Goal: Transaction & Acquisition: Purchase product/service

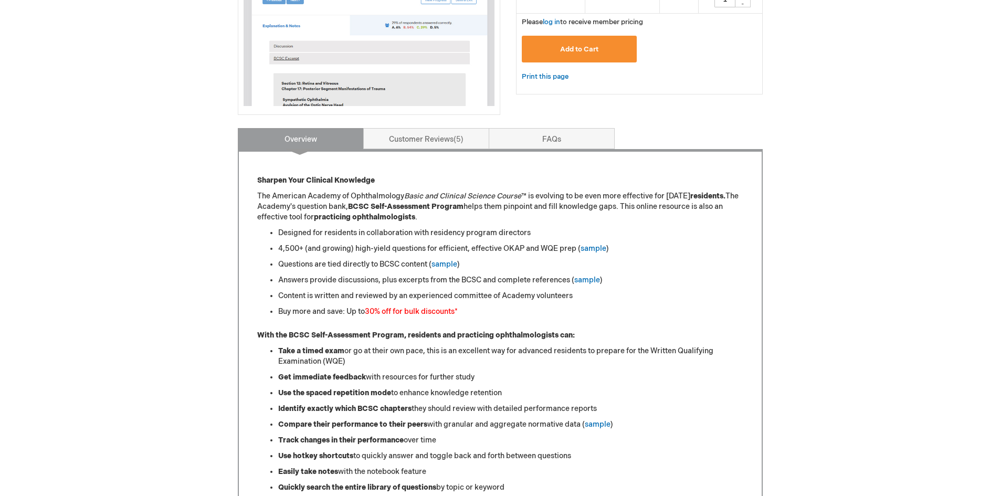
scroll to position [315, 0]
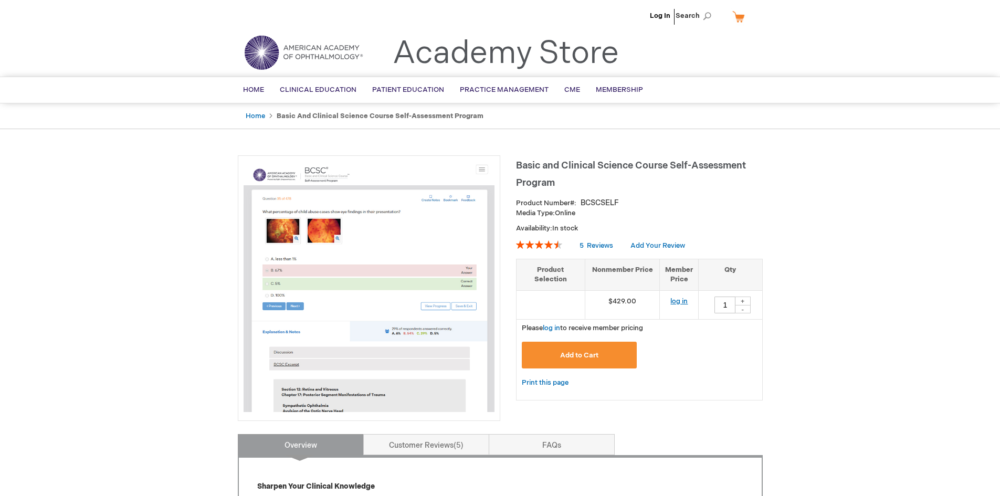
click at [682, 301] on link "log in" at bounding box center [678, 301] width 17 height 8
click at [594, 243] on span "Reviews" at bounding box center [600, 245] width 26 height 8
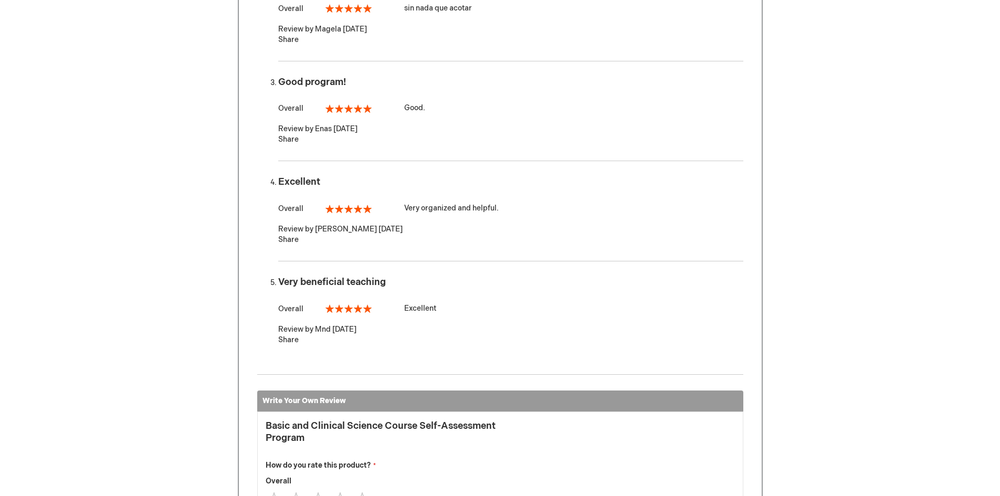
scroll to position [639, 0]
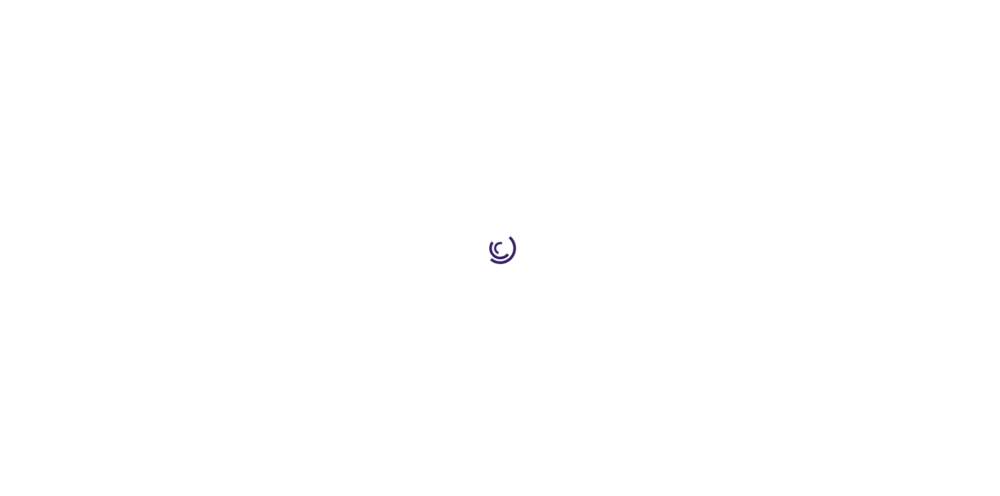
type input "1"
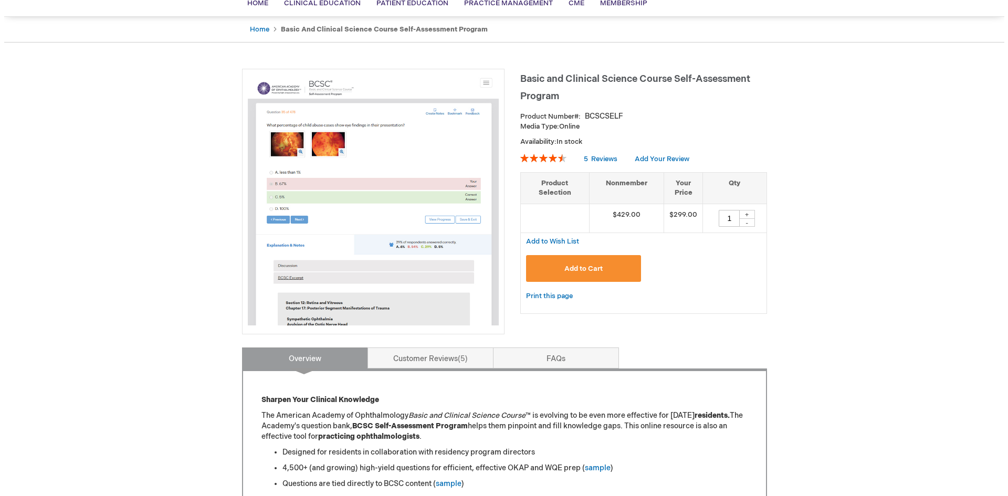
scroll to position [105, 0]
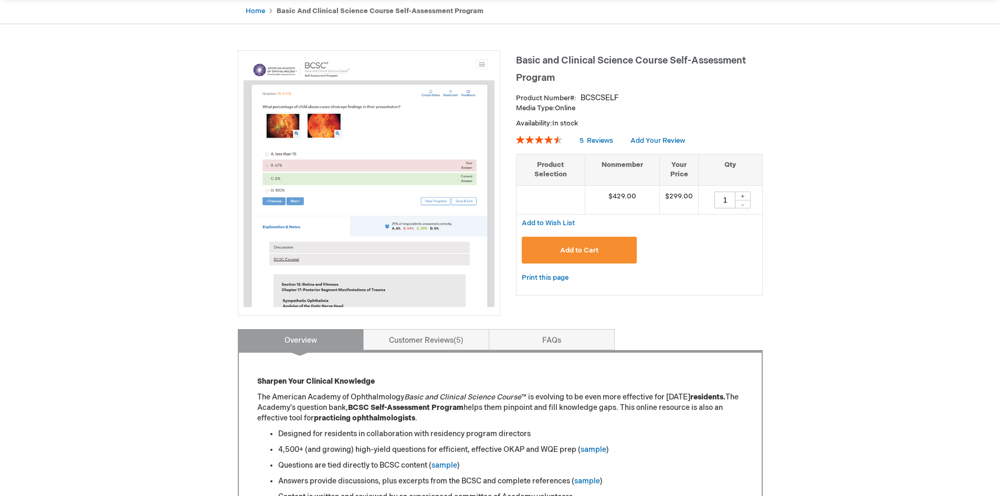
click at [596, 246] on span "Add to Cart" at bounding box center [579, 250] width 38 height 8
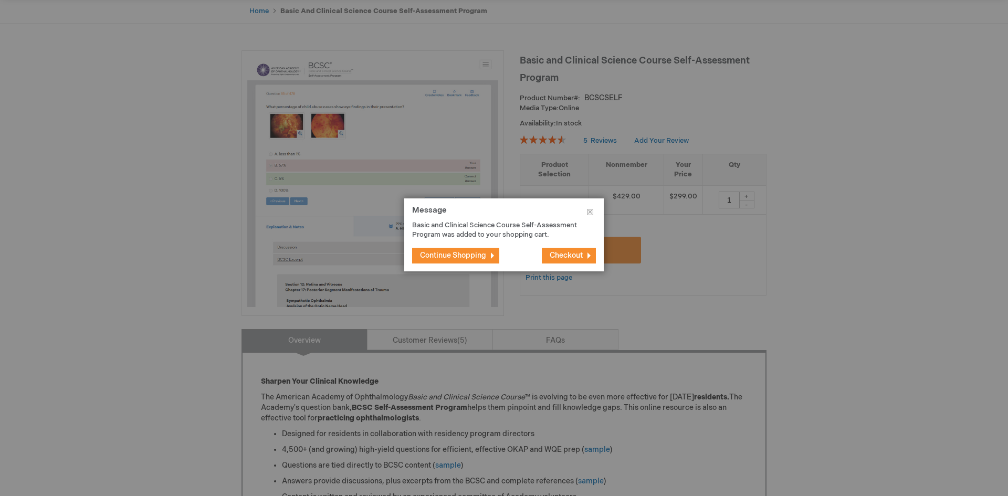
click at [561, 259] on span "Checkout" at bounding box center [566, 255] width 33 height 9
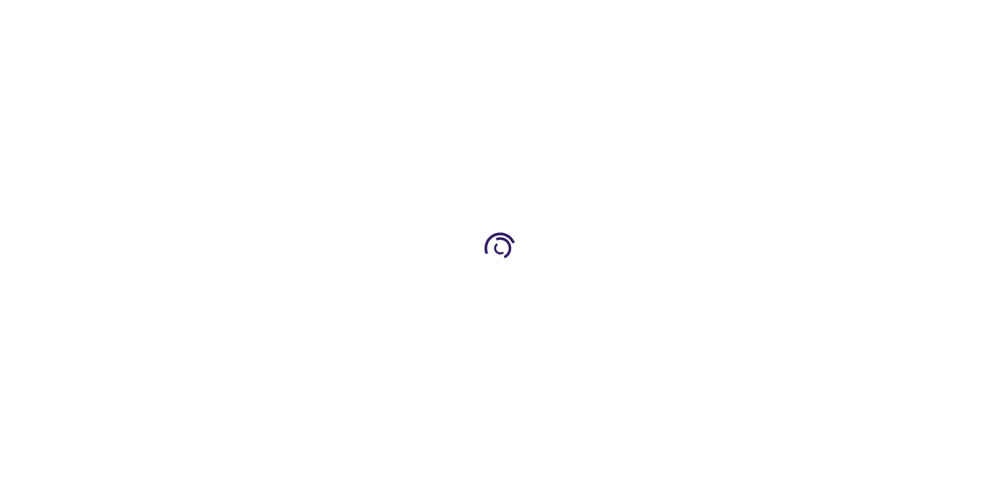
scroll to position [129, 0]
type input "1"
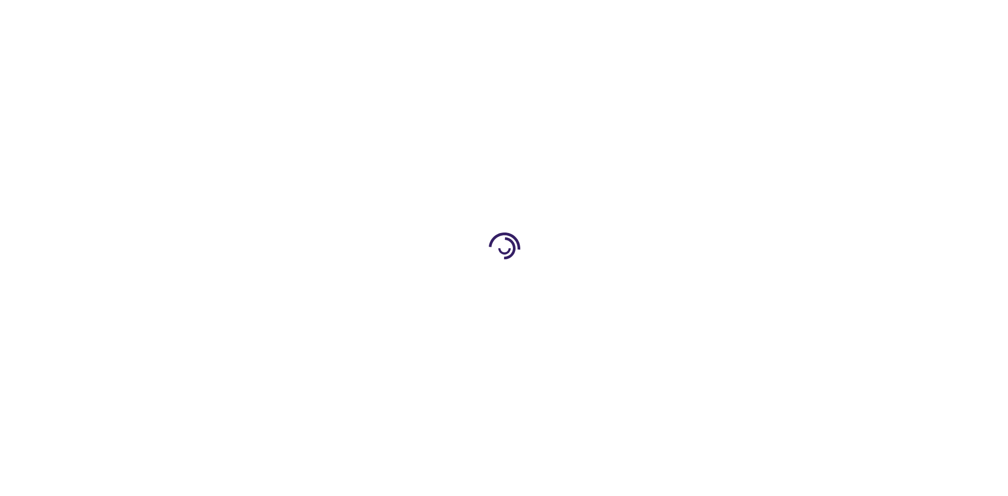
scroll to position [105, 0]
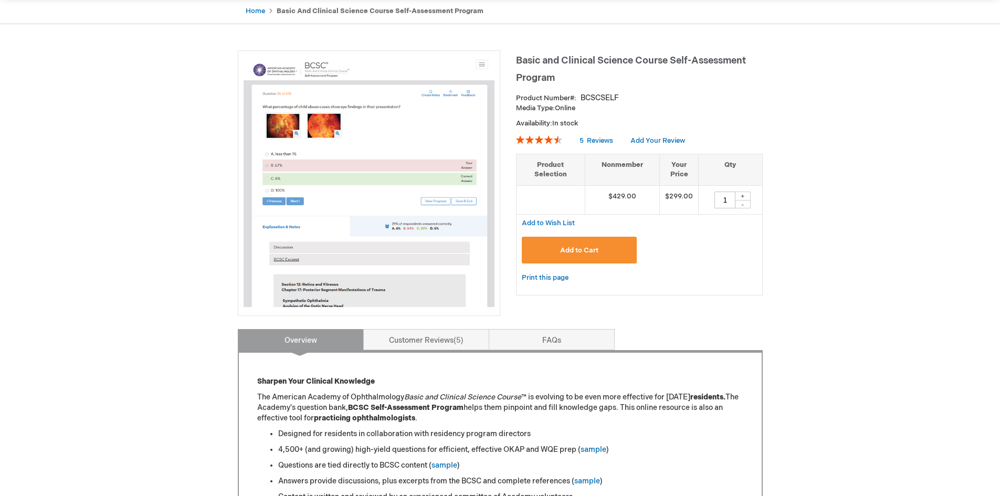
click at [597, 249] on span "Add to Cart" at bounding box center [579, 250] width 38 height 8
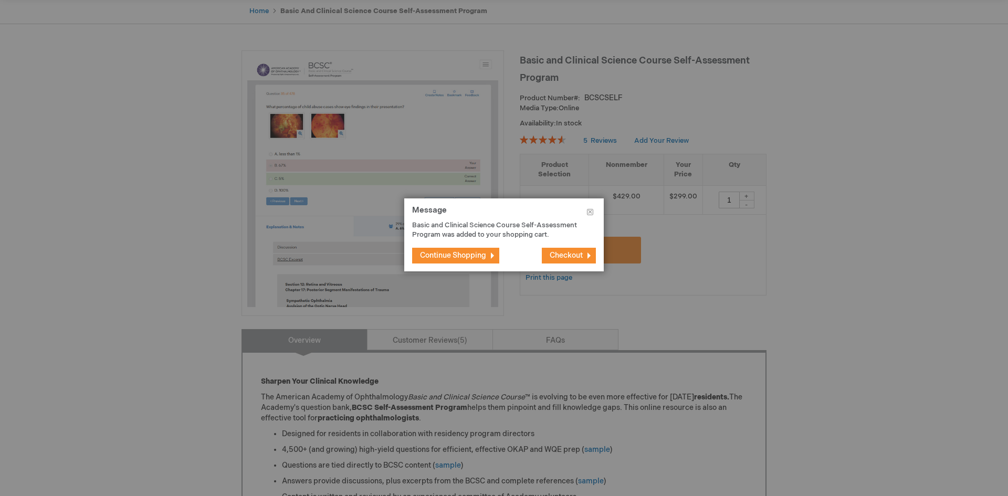
click at [569, 256] on span "Checkout" at bounding box center [566, 255] width 33 height 9
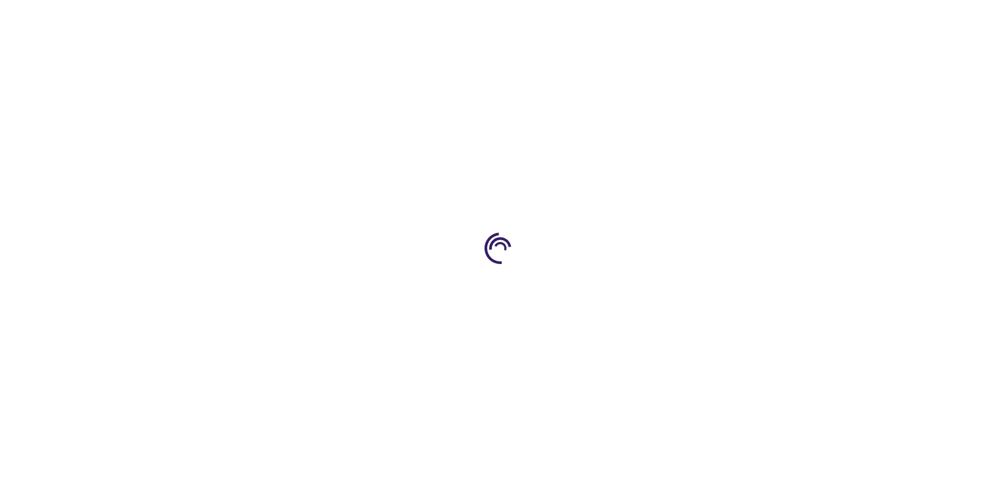
select select "US"
select select "33"
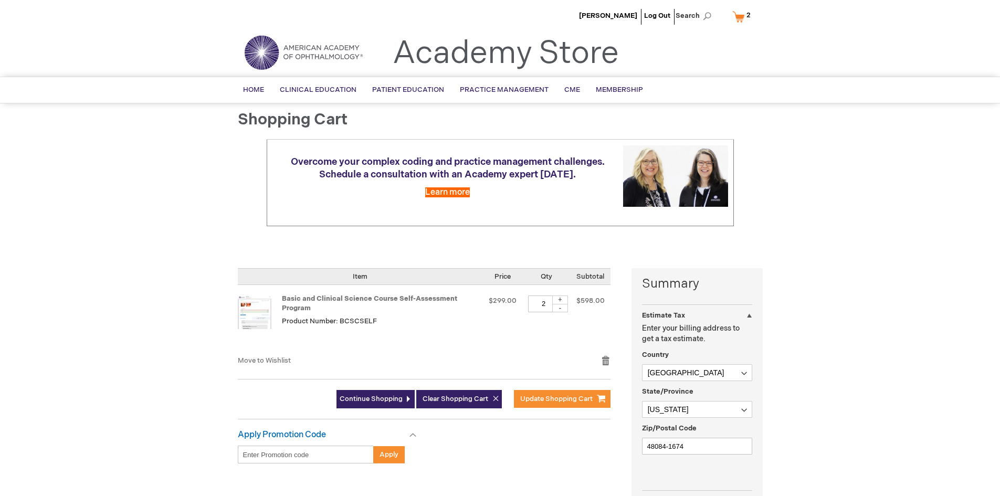
click at [561, 310] on div "-" at bounding box center [560, 308] width 16 height 8
type input "1"
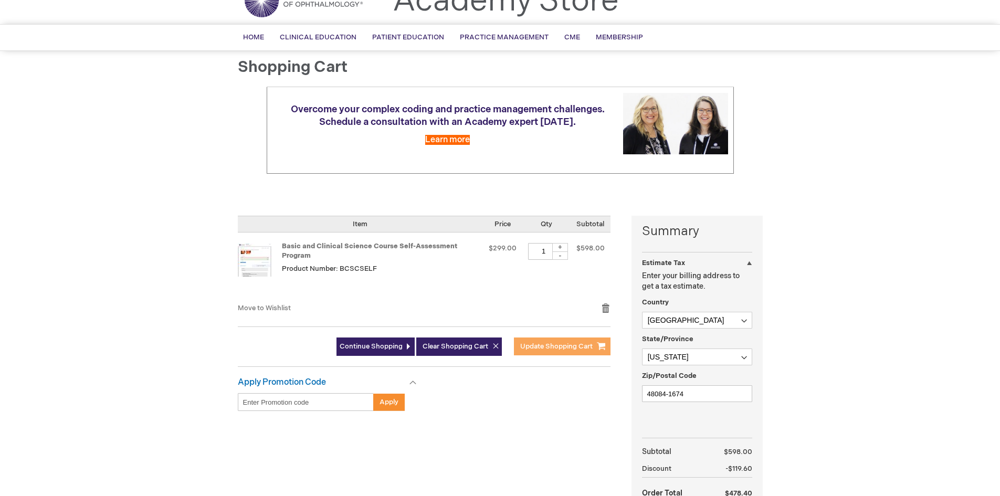
click at [548, 347] on span "Update Shopping Cart" at bounding box center [556, 346] width 72 height 8
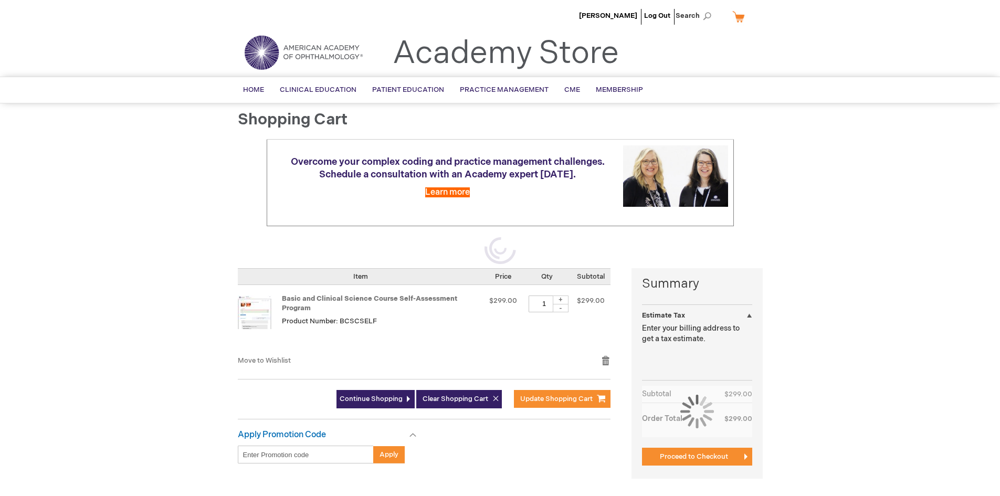
select select "US"
select select "33"
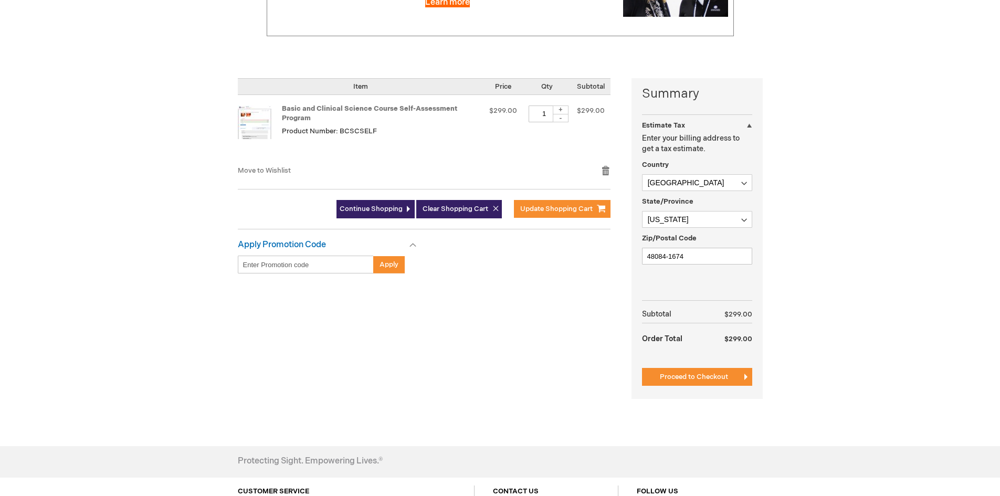
scroll to position [210, 0]
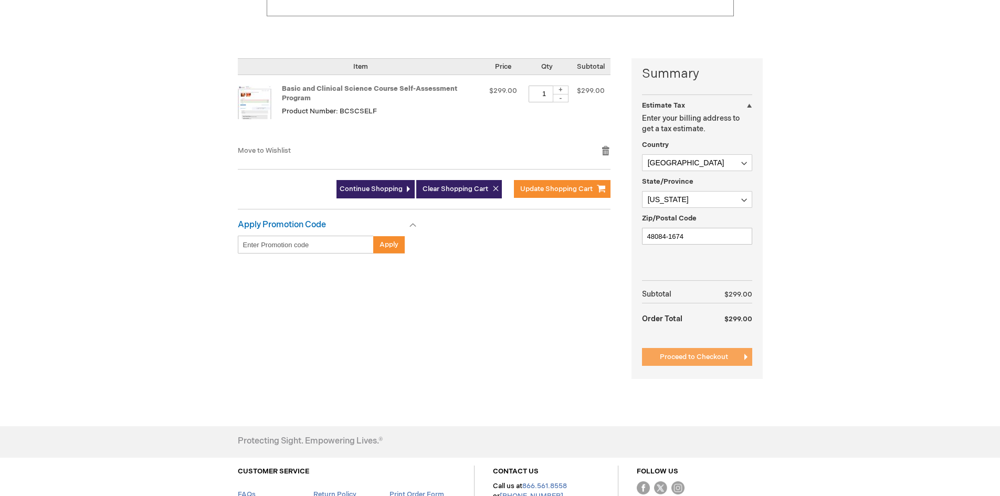
click at [703, 356] on span "Proceed to Checkout" at bounding box center [694, 357] width 68 height 8
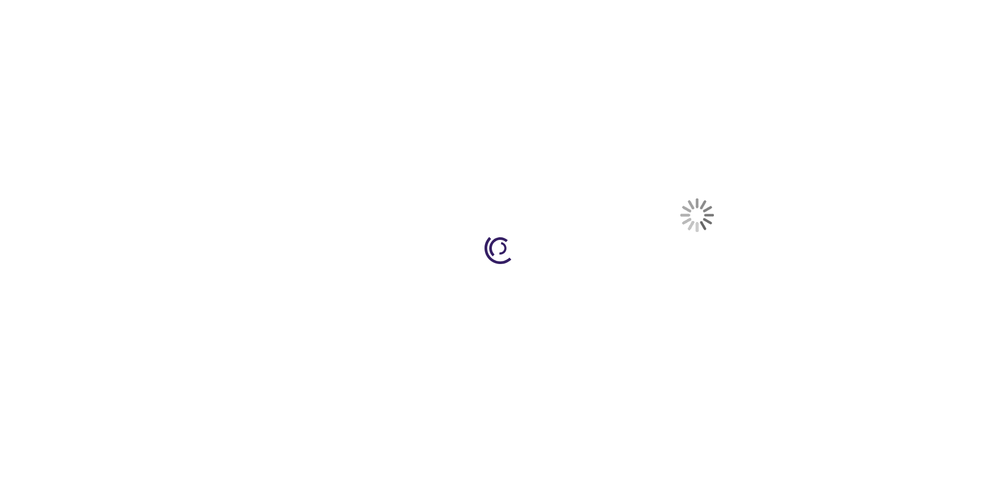
select select "US"
select select "33"
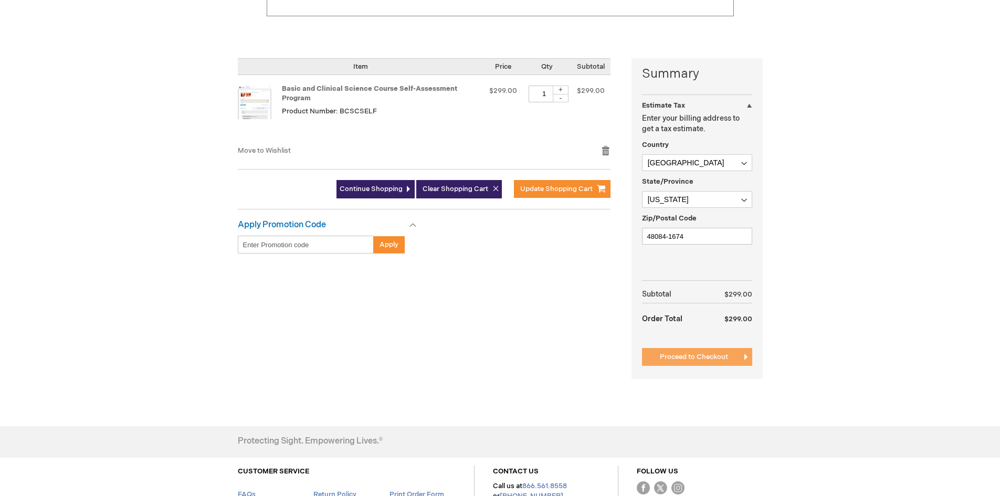
click at [677, 361] on span "Proceed to Checkout" at bounding box center [694, 357] width 68 height 8
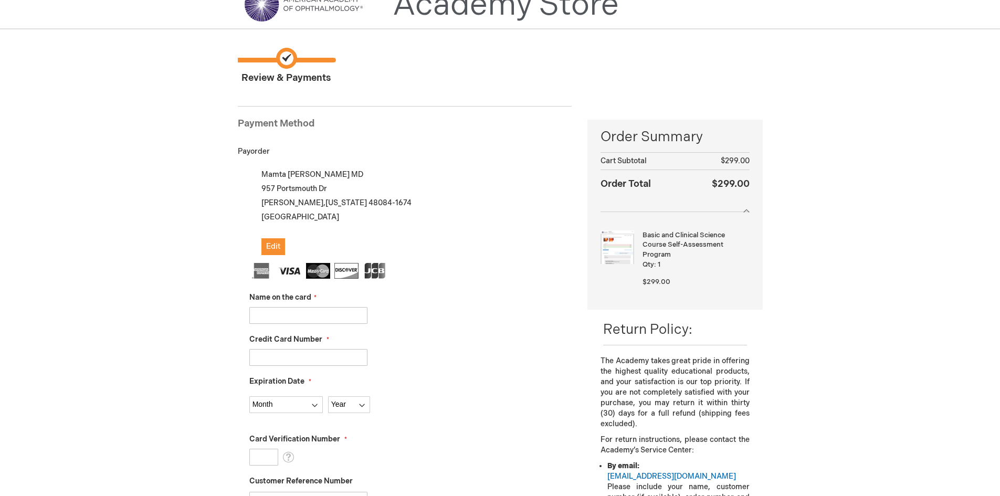
scroll to position [105, 0]
